Goal: Find specific page/section: Find specific page/section

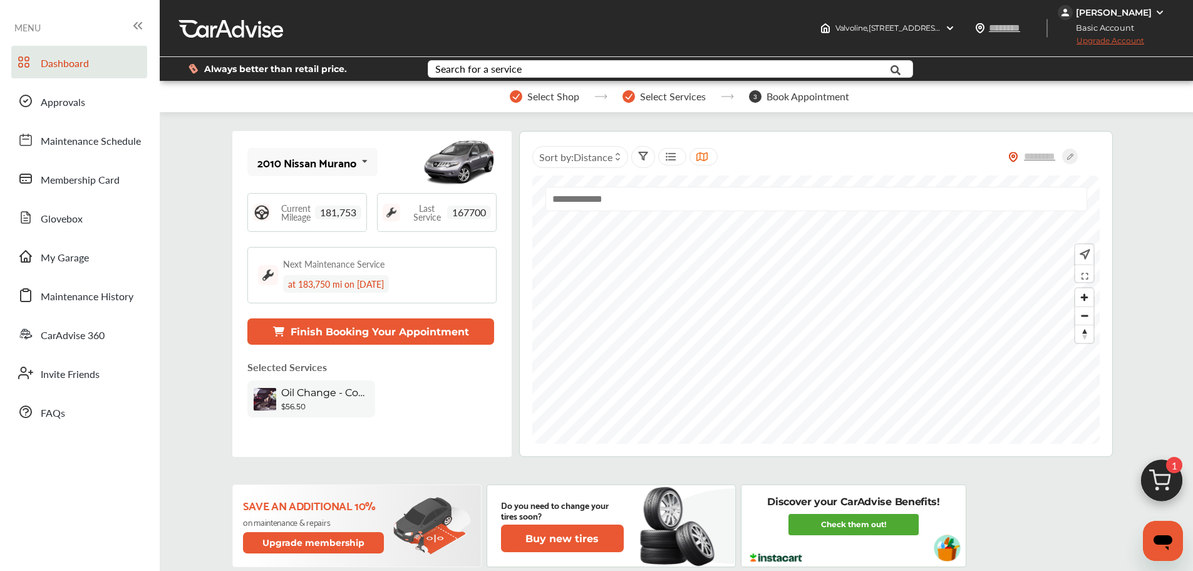
click at [295, 173] on div "2010 Nissan Murano 2010 Nissan Murano 2011 Chevrolet Tahoe" at bounding box center [312, 162] width 130 height 28
click at [306, 231] on div "2011 Chevrolet Tahoe" at bounding box center [311, 225] width 106 height 13
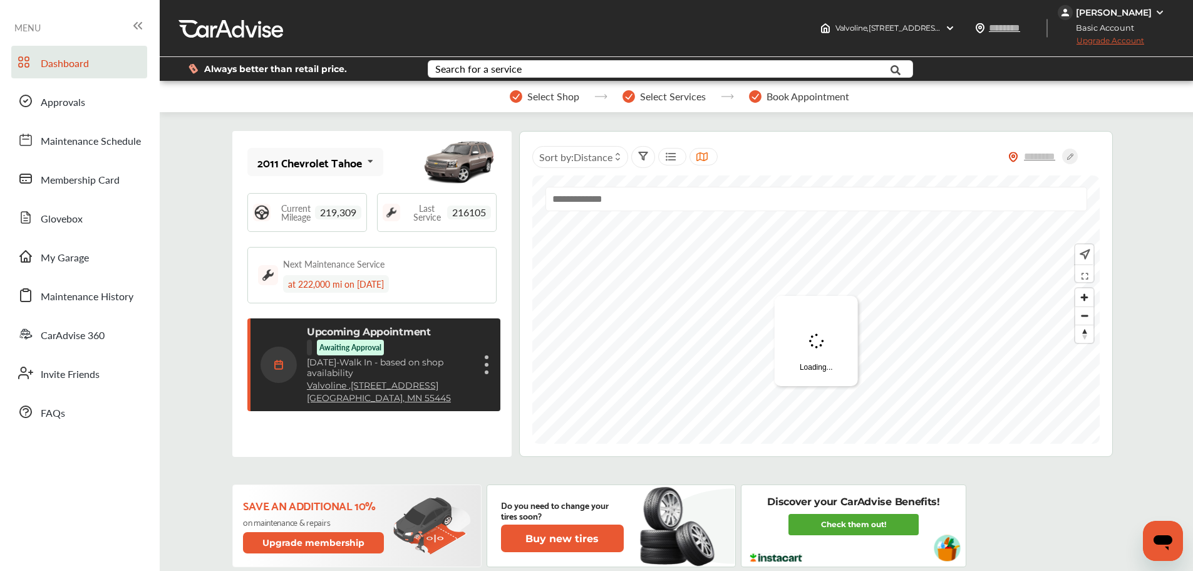
click at [81, 93] on link "Approvals" at bounding box center [79, 101] width 136 height 33
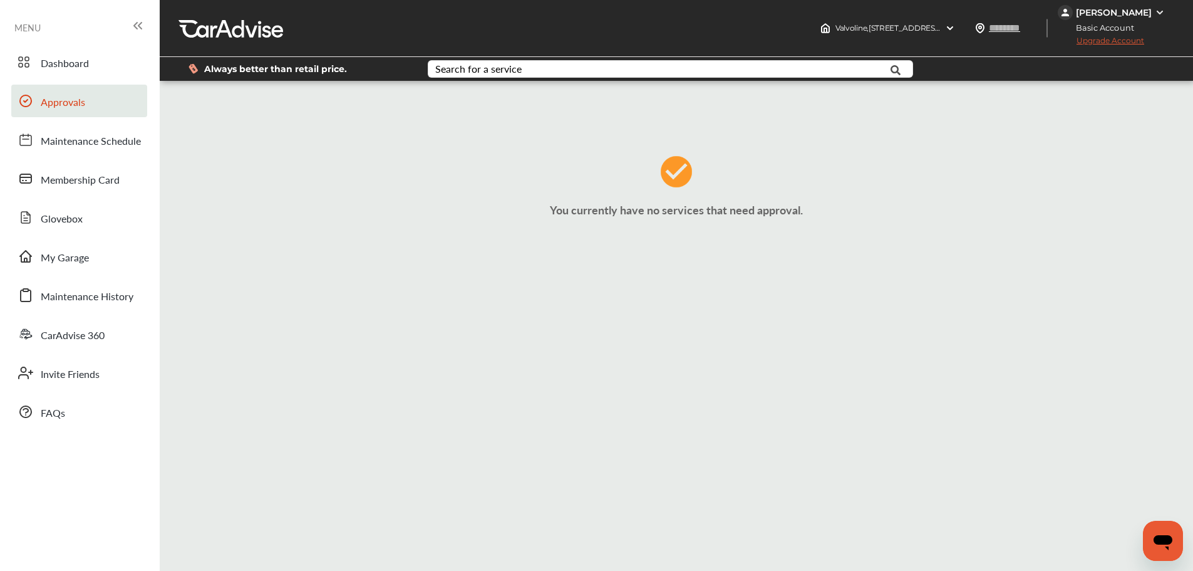
click at [75, 66] on span "Dashboard" at bounding box center [65, 64] width 48 height 16
